Goal: Register for event/course

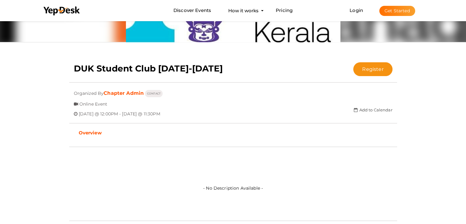
scroll to position [93, 0]
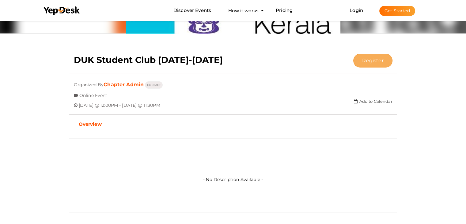
click at [371, 60] on button "Register" at bounding box center [372, 61] width 39 height 14
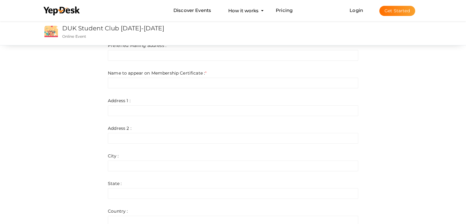
scroll to position [144, 0]
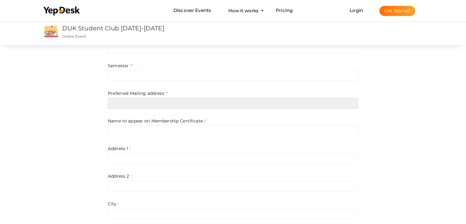
click at [212, 107] on input "text" at bounding box center [233, 103] width 250 height 11
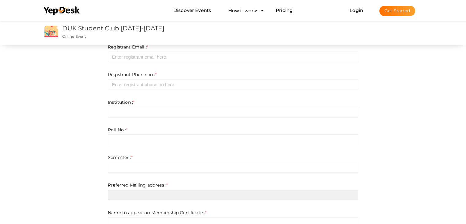
scroll to position [0, 0]
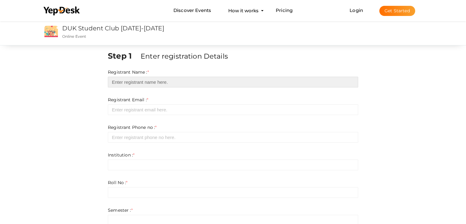
click at [179, 86] on input "text" at bounding box center [233, 82] width 250 height 11
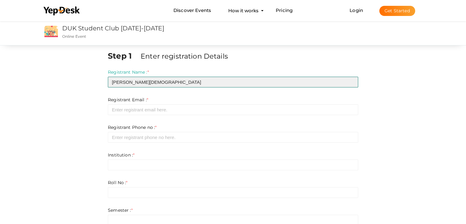
type input "[PERSON_NAME][DEMOGRAPHIC_DATA]"
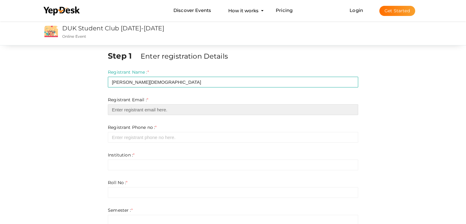
click at [172, 113] on input "email" at bounding box center [233, 109] width 250 height 11
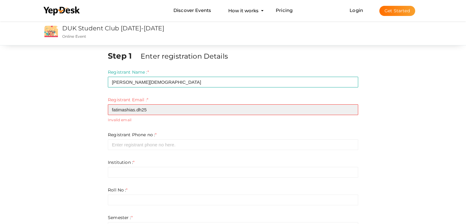
click at [182, 112] on input "fatimashias.dh25" at bounding box center [233, 109] width 250 height 11
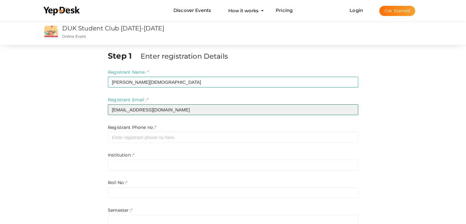
type input "[EMAIL_ADDRESS][DOMAIN_NAME]"
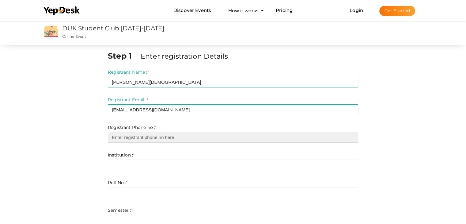
click at [170, 137] on input "number" at bounding box center [233, 137] width 250 height 11
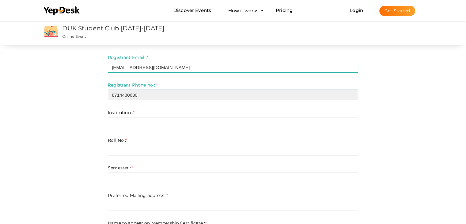
scroll to position [42, 0]
type input "8714430630"
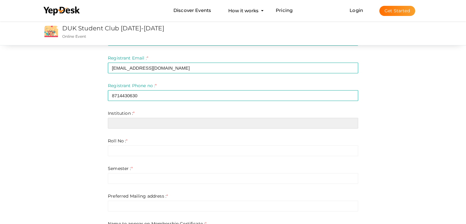
click at [189, 121] on input "text" at bounding box center [233, 123] width 250 height 11
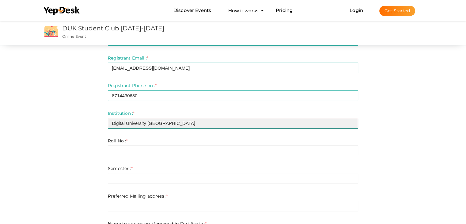
type input "Digital University Kerala"
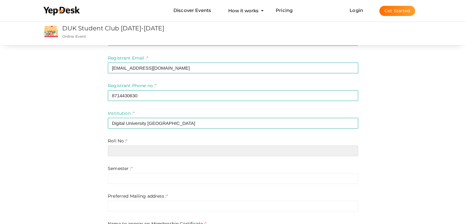
click at [179, 147] on input "text" at bounding box center [233, 150] width 250 height 11
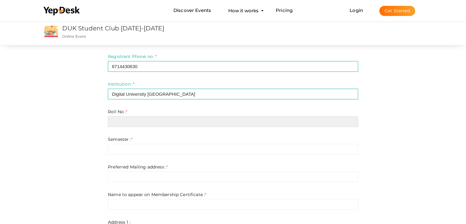
scroll to position [71, 0]
type input "252013"
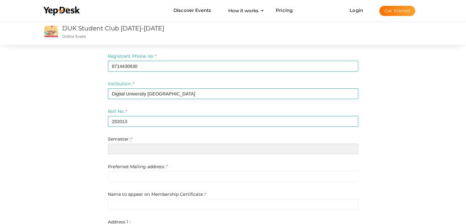
click at [181, 152] on input "text" at bounding box center [233, 148] width 250 height 11
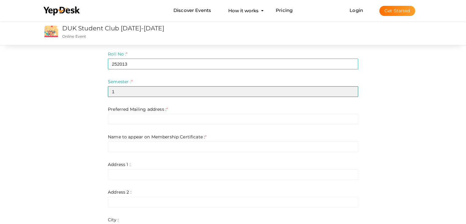
scroll to position [136, 0]
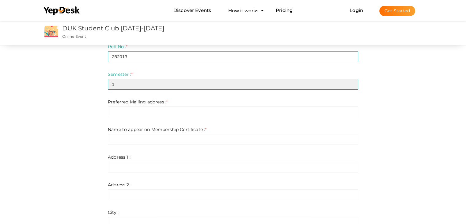
type input "1"
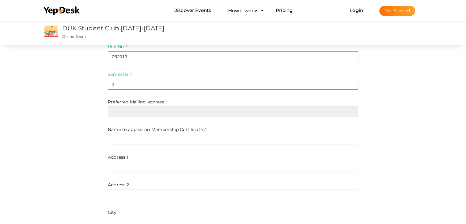
click at [186, 112] on input "text" at bounding box center [233, 111] width 250 height 11
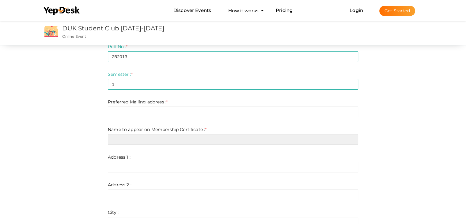
click at [177, 143] on input "text" at bounding box center [233, 139] width 250 height 11
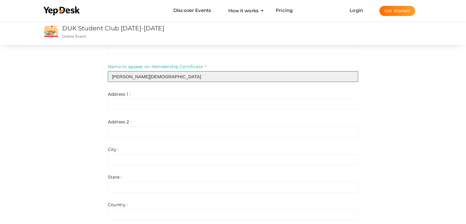
scroll to position [165, 0]
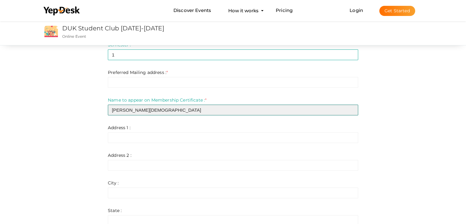
type input "Fatima Shias"
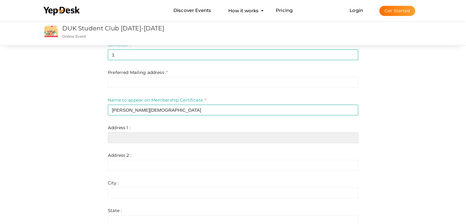
click at [159, 139] on input "text" at bounding box center [233, 137] width 250 height 11
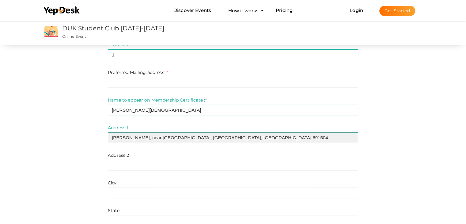
click at [259, 138] on input "JASNI MANZIL, near kamikada thaikkavu, Elampalloor, Kollam 691504" at bounding box center [233, 137] width 250 height 11
type input "JASNI MANZIL, near kamikada thaikkavu, Elampalloor, Kollam 691504 Kerala"
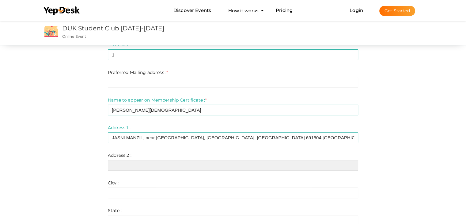
click at [235, 168] on input "text" at bounding box center [233, 165] width 250 height 11
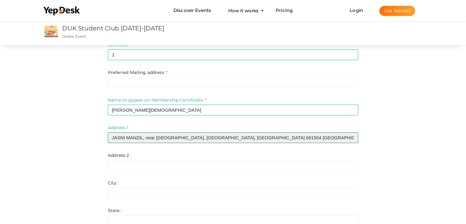
drag, startPoint x: 275, startPoint y: 134, endPoint x: 95, endPoint y: 126, distance: 180.3
click at [95, 126] on div "Step 1 Enter registration Details Registrant Name : * Fatima Shias Required. In…" at bounding box center [233, 124] width 398 height 479
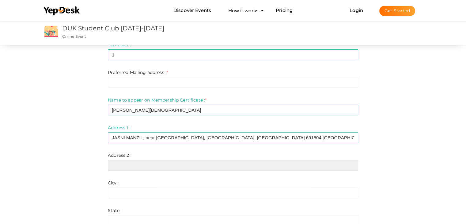
click at [127, 168] on input "text" at bounding box center [233, 165] width 250 height 11
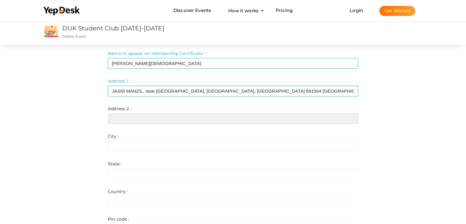
scroll to position [239, 0]
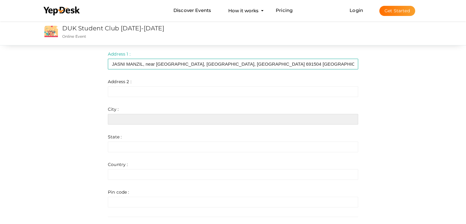
click at [149, 118] on input "text" at bounding box center [233, 119] width 250 height 11
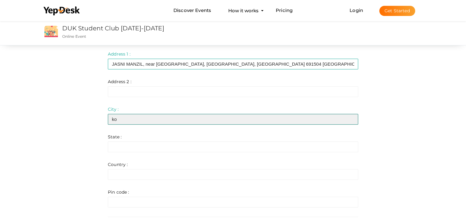
type input "k"
type input "Kollam"
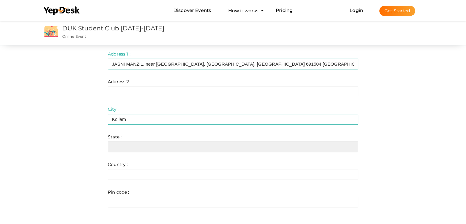
click at [149, 146] on input "text" at bounding box center [233, 146] width 250 height 11
type input "Kerala"
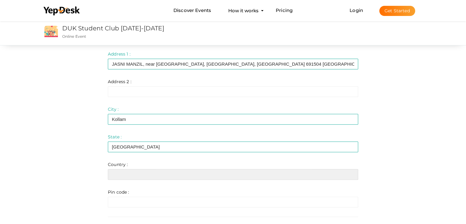
click at [147, 178] on input "text" at bounding box center [233, 174] width 250 height 11
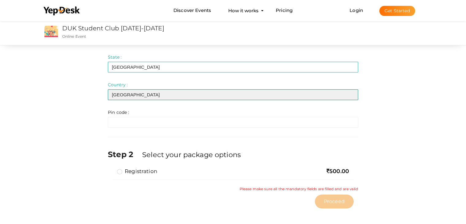
scroll to position [322, 0]
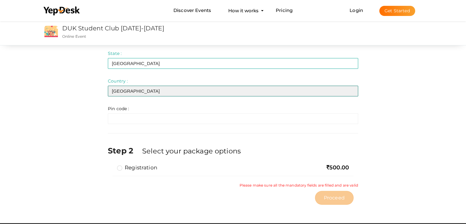
type input "[GEOGRAPHIC_DATA]"
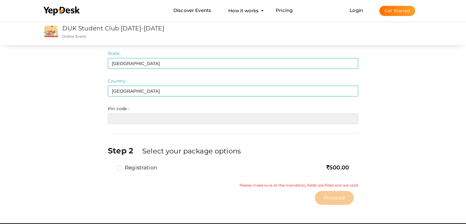
click at [155, 118] on input "text" at bounding box center [233, 118] width 250 height 11
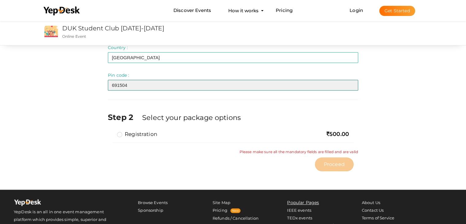
scroll to position [356, 0]
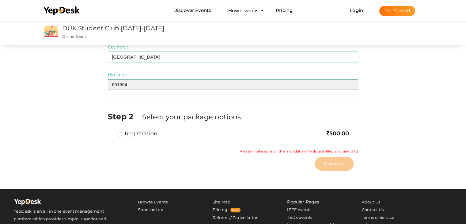
type input "691504"
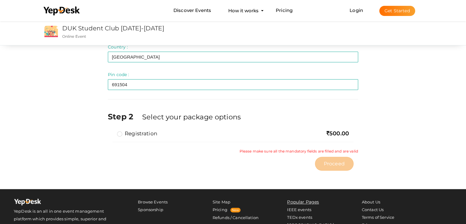
click at [122, 134] on label "Registration" at bounding box center [137, 133] width 40 height 7
click at [111, 131] on input "Registration" at bounding box center [111, 131] width 0 height 0
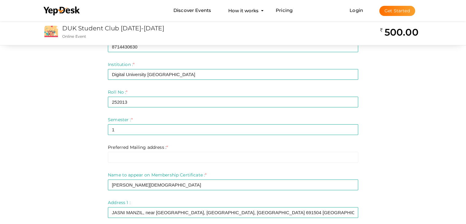
scroll to position [90, 0]
drag, startPoint x: 300, startPoint y: 151, endPoint x: 289, endPoint y: 157, distance: 12.9
click at [289, 157] on div "Preferred Mailing address : * Invalid Email Required. Limit exceeds. Limit is -…" at bounding box center [233, 153] width 250 height 18
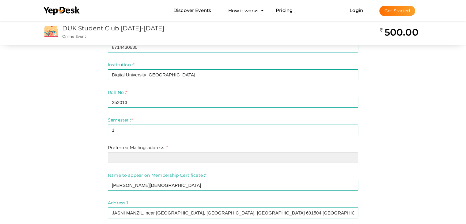
click at [289, 157] on input "text" at bounding box center [233, 157] width 250 height 11
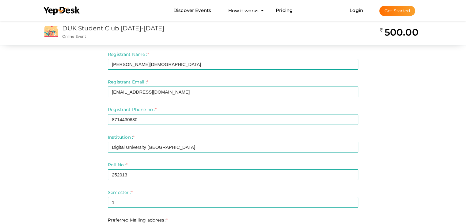
scroll to position [18, 0]
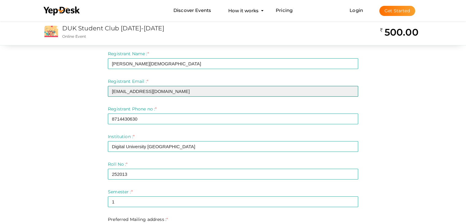
click at [160, 90] on input "[EMAIL_ADDRESS][DOMAIN_NAME]" at bounding box center [233, 91] width 250 height 11
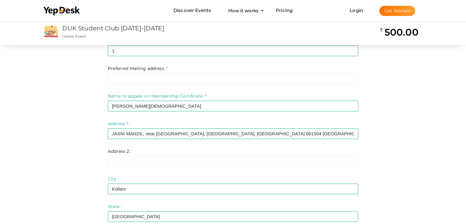
scroll to position [170, 0]
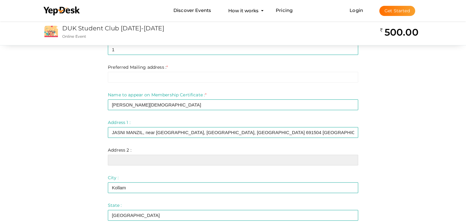
click at [136, 159] on input "text" at bounding box center [233, 159] width 250 height 11
paste input "[EMAIL_ADDRESS][DOMAIN_NAME]"
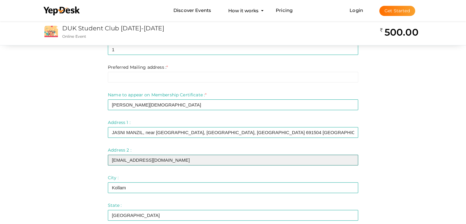
type input "[EMAIL_ADDRESS][DOMAIN_NAME]"
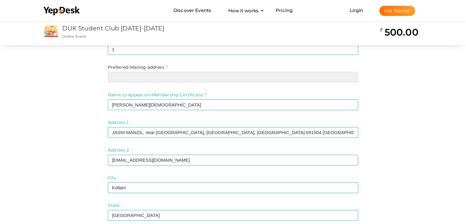
click at [338, 75] on input "text" at bounding box center [233, 77] width 250 height 11
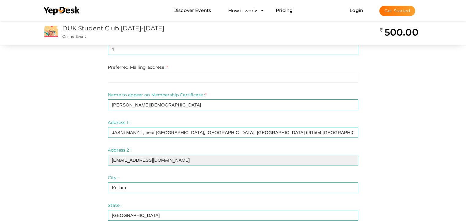
drag, startPoint x: 199, startPoint y: 163, endPoint x: 87, endPoint y: 152, distance: 112.1
click at [87, 152] on div "Step 1 Enter registration Details Registrant Name : * Fatima Shias Required. In…" at bounding box center [233, 119] width 398 height 479
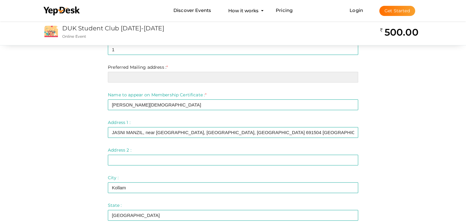
click at [153, 76] on input "text" at bounding box center [233, 77] width 250 height 11
paste input "[EMAIL_ADDRESS][DOMAIN_NAME]"
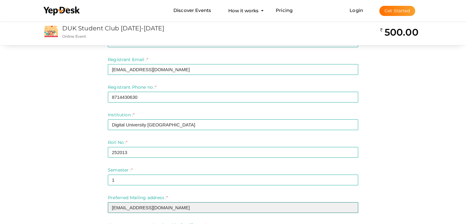
scroll to position [34, 0]
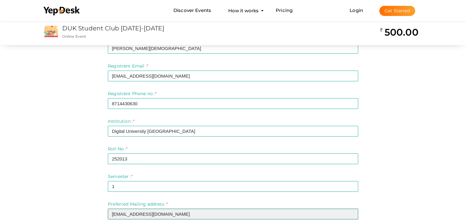
type input "[EMAIL_ADDRESS][DOMAIN_NAME]"
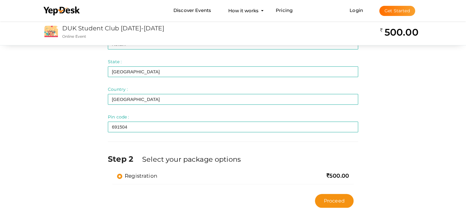
scroll to position [314, 0]
click at [337, 201] on span "Proceed" at bounding box center [334, 200] width 21 height 7
type input "N/A"
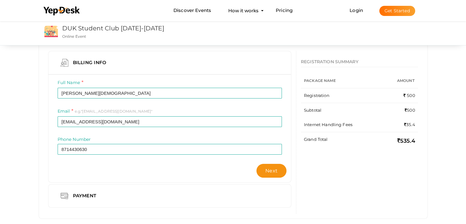
scroll to position [44, 0]
click at [209, 202] on div "Payment" at bounding box center [170, 197] width 224 height 14
click at [123, 195] on div "Payment" at bounding box center [170, 197] width 224 height 14
click at [275, 173] on span "Next" at bounding box center [271, 172] width 12 height 6
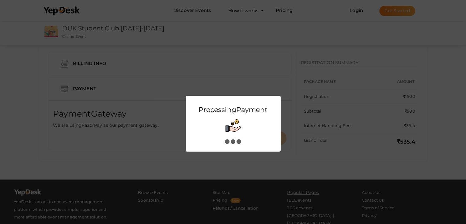
scroll to position [0, 0]
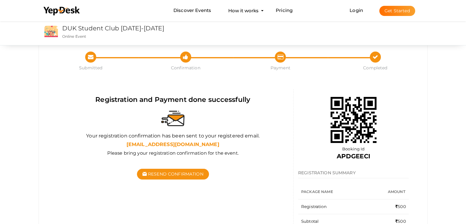
scroll to position [13, 0]
